Goal: Task Accomplishment & Management: Manage account settings

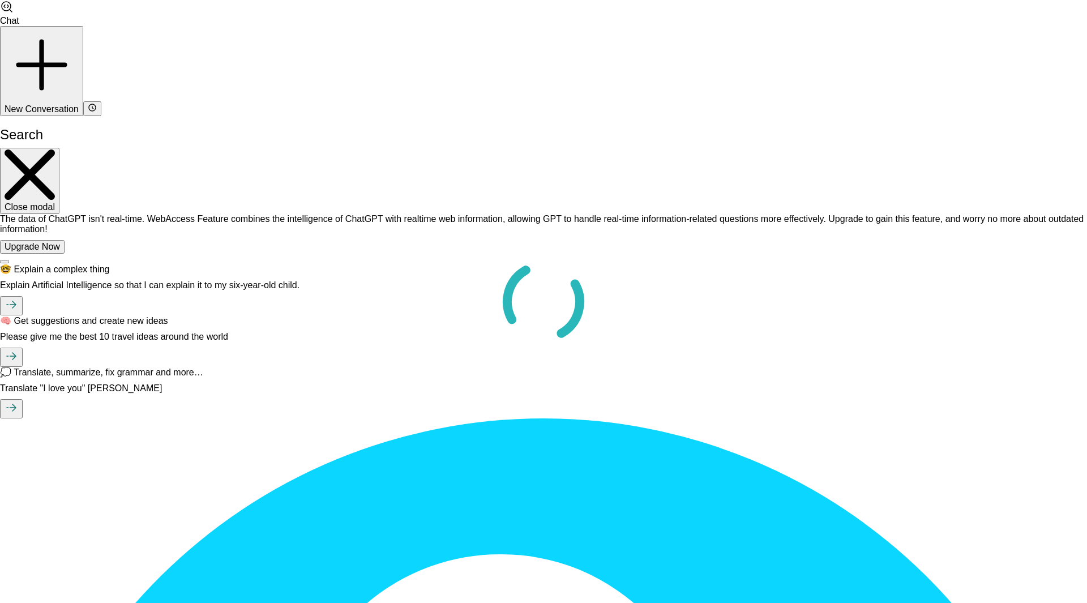
scroll to position [1473, 0]
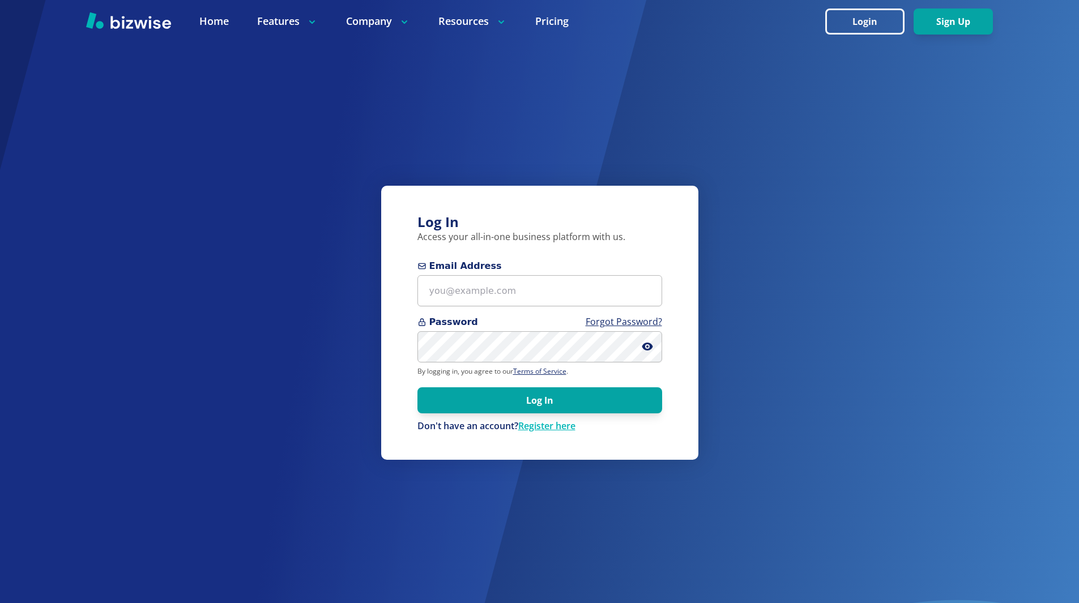
scroll to position [1473, 0]
click at [478, 290] on input "Email Address" at bounding box center [539, 290] width 245 height 31
type input "Gburg999@gmail.com"
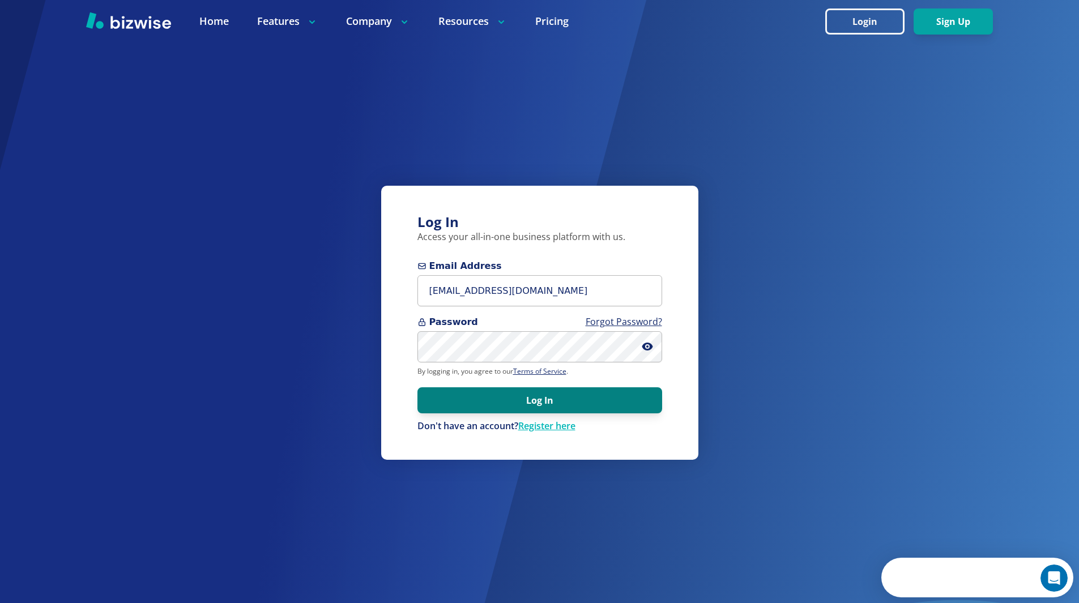
scroll to position [0, 0]
click at [551, 398] on button "Log In" at bounding box center [539, 400] width 245 height 26
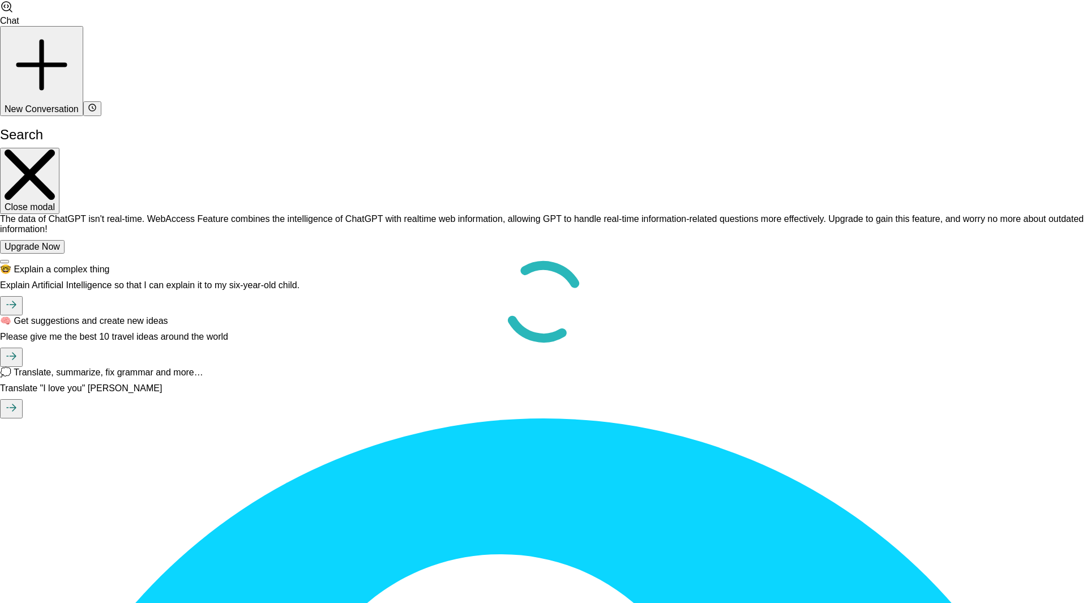
scroll to position [1473, 0]
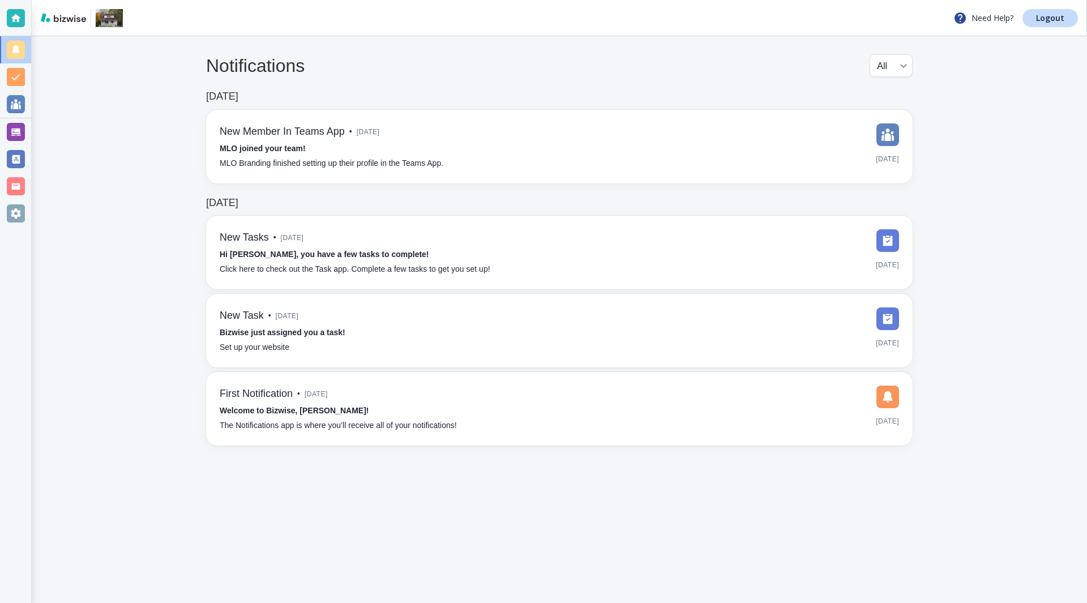
scroll to position [1473, 0]
click at [7, 213] on div at bounding box center [16, 213] width 18 height 18
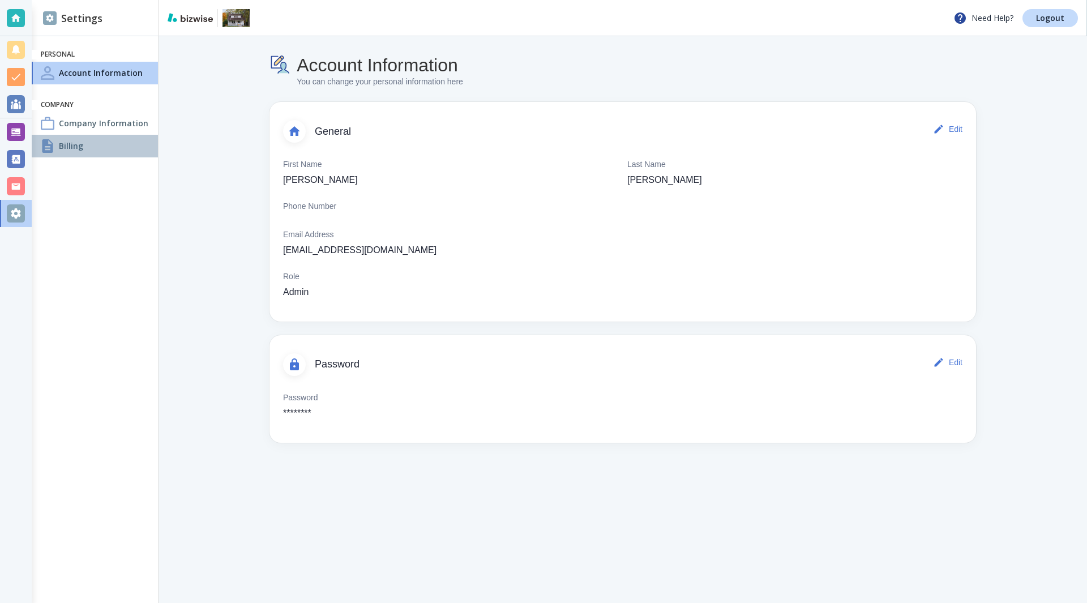
click at [51, 145] on div at bounding box center [48, 146] width 14 height 14
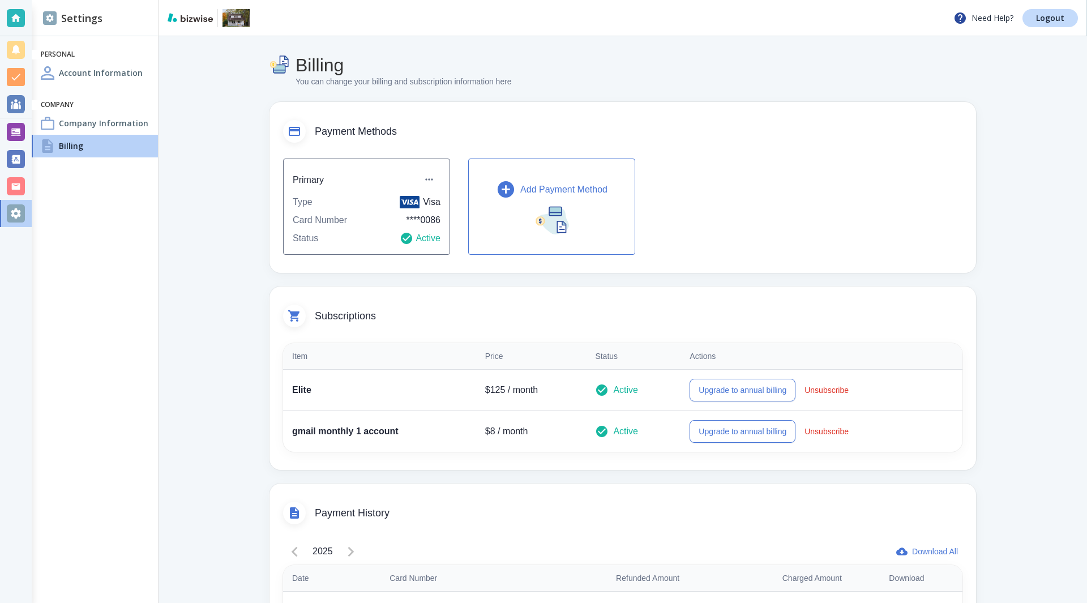
click at [626, 89] on div "Billing You can change your billing and subscription information here Payment M…" at bounding box center [622, 503] width 707 height 899
click at [58, 144] on div "Billing" at bounding box center [95, 146] width 126 height 23
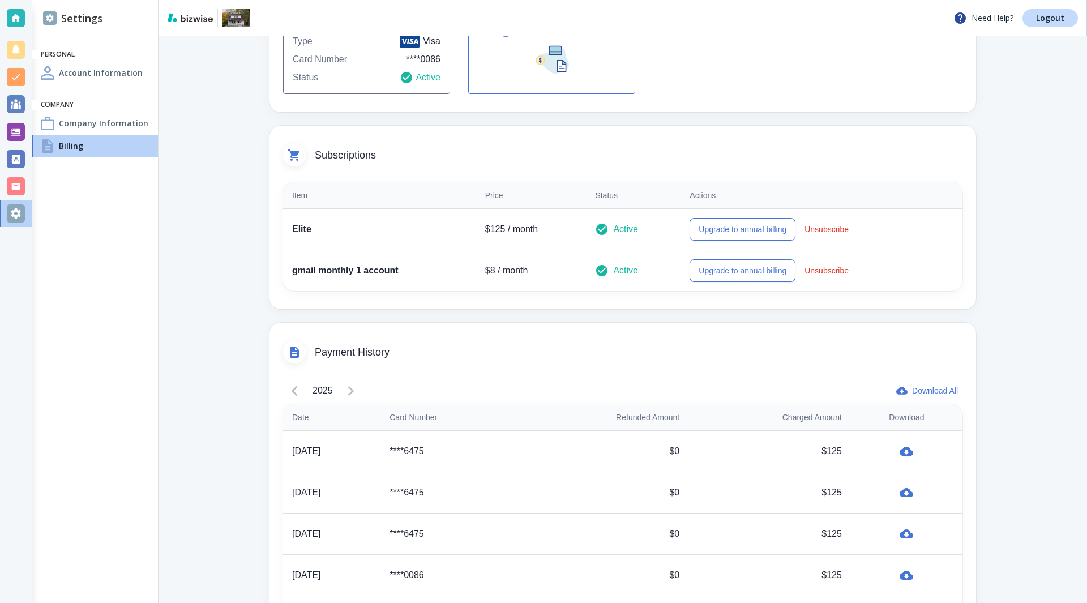
scroll to position [178, 0]
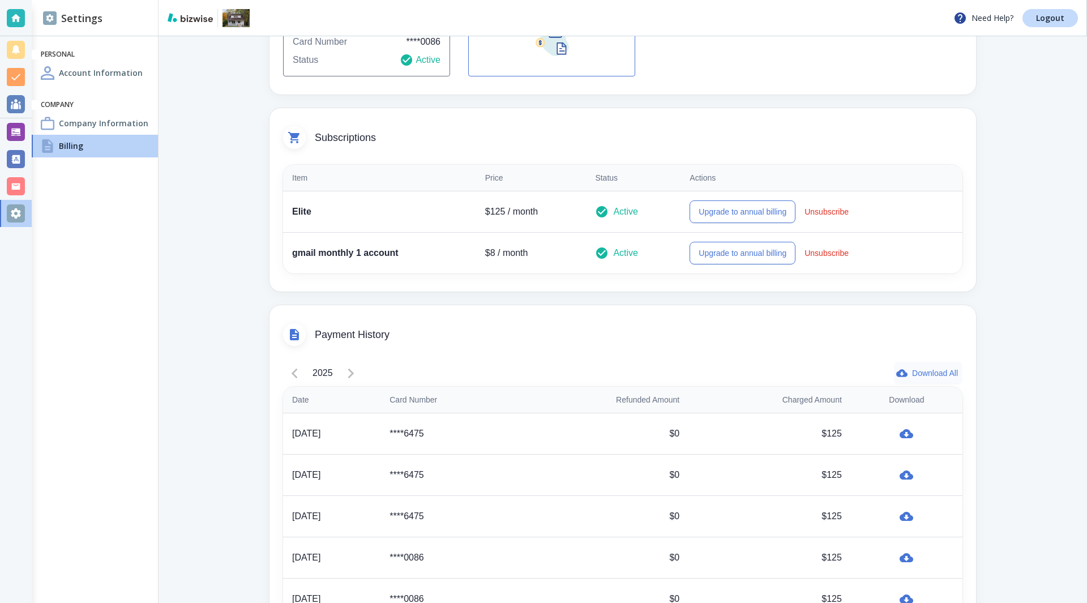
click at [923, 370] on button "Download All" at bounding box center [928, 373] width 69 height 23
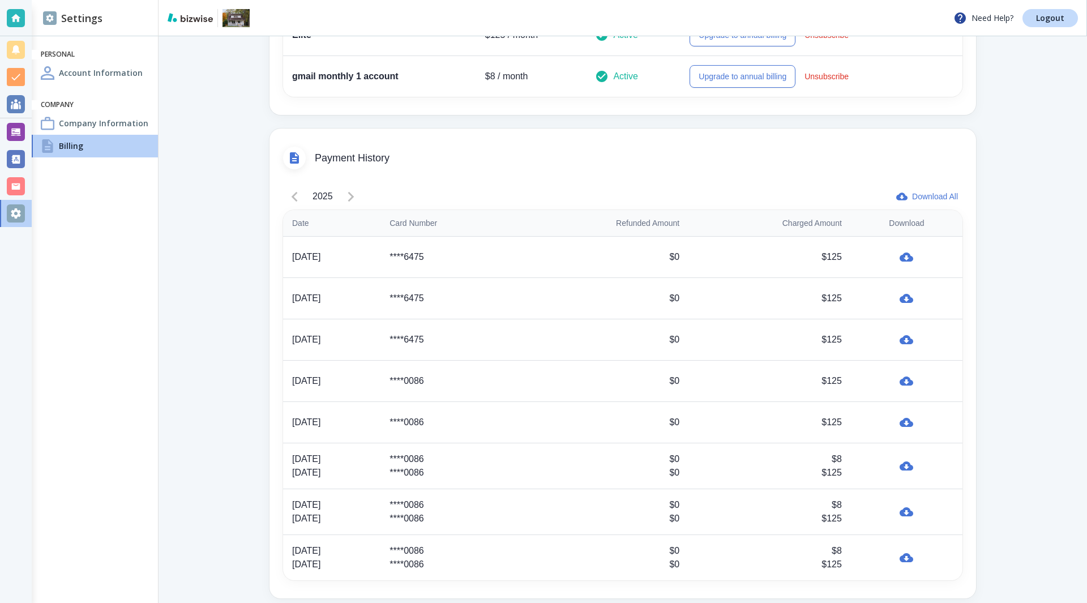
scroll to position [369, 0]
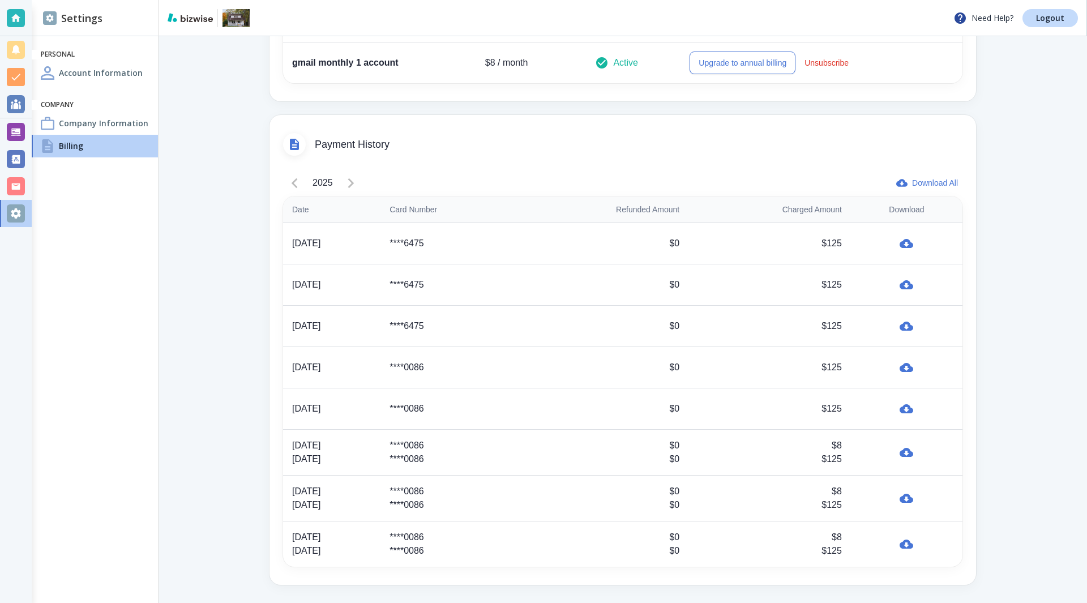
click at [1015, 87] on div "Billing You can change your billing and subscription information here Payment M…" at bounding box center [622, 135] width 815 height 935
click at [909, 451] on icon "button" at bounding box center [907, 452] width 14 height 9
click at [902, 452] on icon "button" at bounding box center [907, 452] width 14 height 9
click at [905, 457] on icon "button" at bounding box center [907, 453] width 14 height 14
click at [907, 498] on icon "button" at bounding box center [907, 498] width 14 height 14
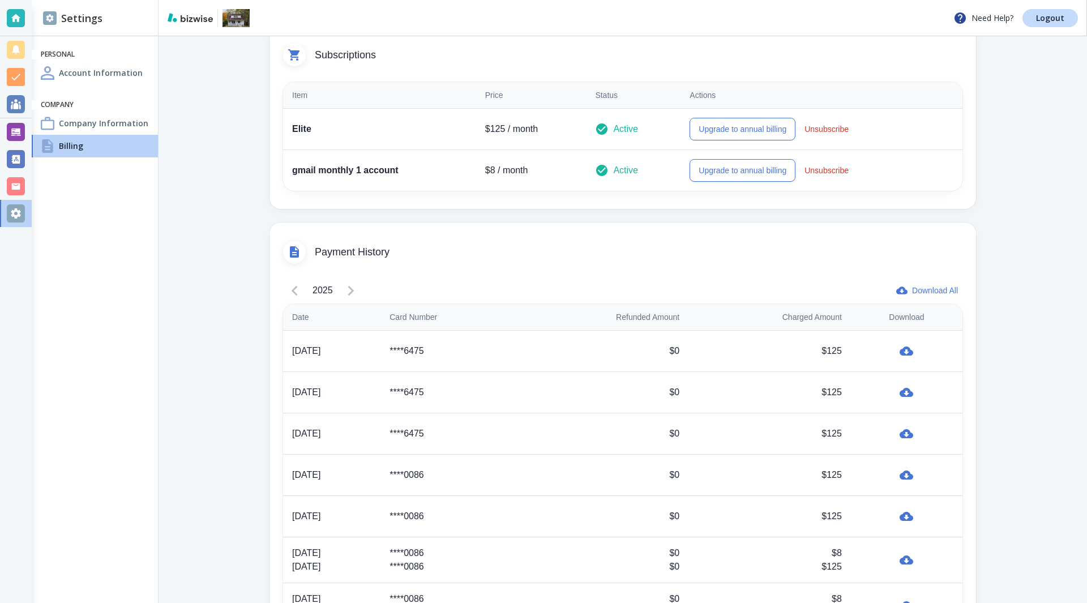
scroll to position [369, 0]
